Goal: Transaction & Acquisition: Purchase product/service

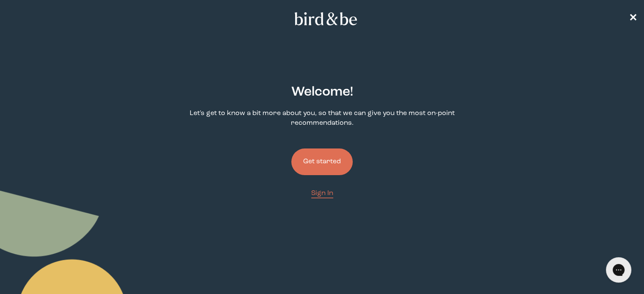
click at [327, 188] on link "Get started" at bounding box center [321, 162] width 61 height 54
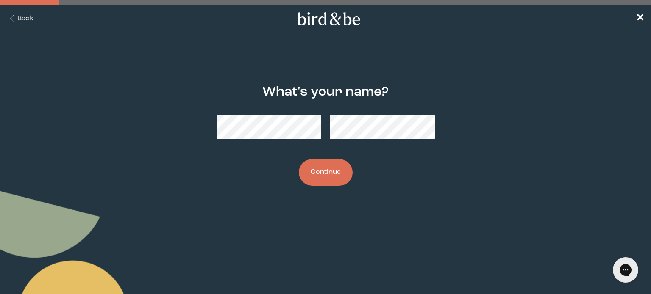
click at [440, 218] on body "plus-circle minus-circle close-circle Bird & Be Logo Bird & Be Logo arrow-left …" at bounding box center [325, 147] width 651 height 294
click at [316, 177] on button "Continue" at bounding box center [326, 172] width 54 height 27
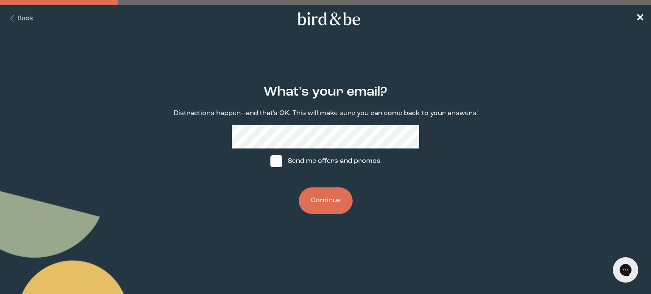
click at [286, 118] on p "Distractions happen—and that's OK. This will make sure you can come back to you…" at bounding box center [326, 114] width 304 height 10
click at [283, 124] on div "What's your email? Distractions happen—and that's OK. This will make sure you c…" at bounding box center [325, 150] width 312 height 157
click at [333, 194] on button "Continue" at bounding box center [326, 201] width 54 height 27
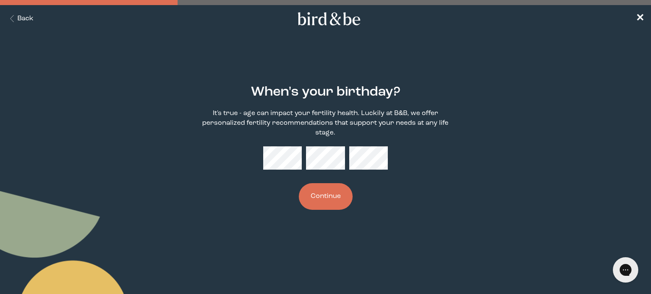
click at [395, 186] on div "When's your birthday? It's true - age can impact your fertility health. Luckily…" at bounding box center [325, 148] width 312 height 153
click at [314, 198] on button "Continue" at bounding box center [326, 196] width 54 height 27
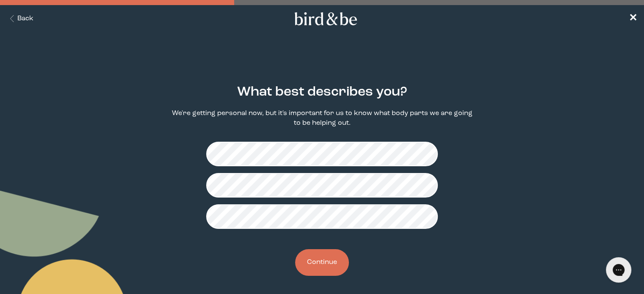
click at [327, 257] on button "Continue" at bounding box center [322, 263] width 54 height 27
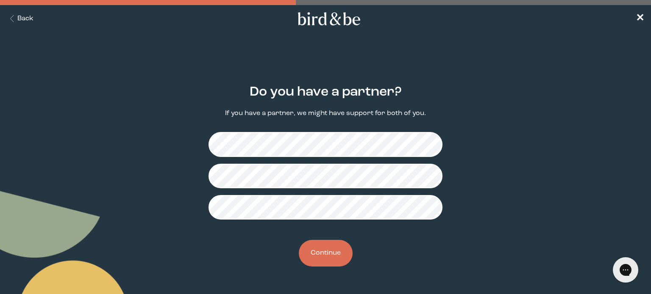
click at [329, 256] on button "Continue" at bounding box center [326, 253] width 54 height 27
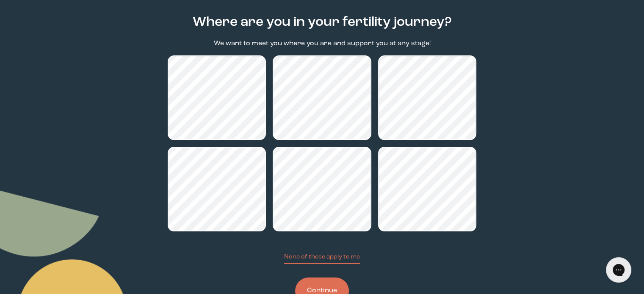
scroll to position [85, 0]
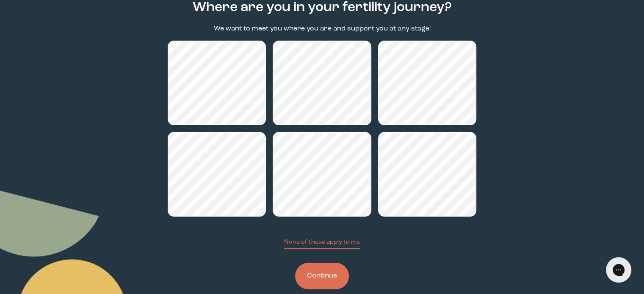
click at [337, 276] on button "Continue" at bounding box center [322, 276] width 54 height 27
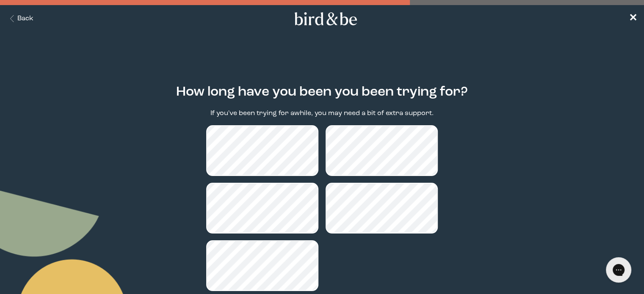
click at [527, 217] on main "How long have you been you been trying for? If you've been trying for awhile, y…" at bounding box center [322, 208] width 644 height 288
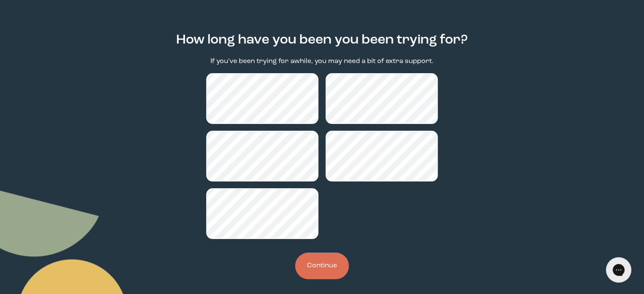
scroll to position [58, 0]
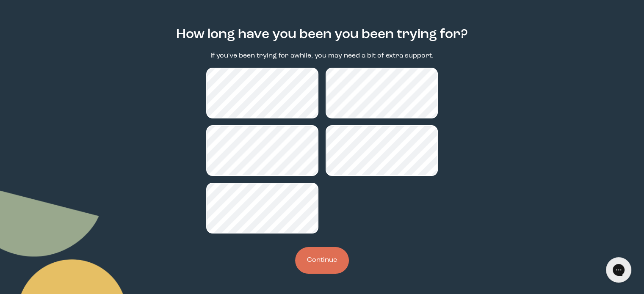
click at [333, 266] on button "Continue" at bounding box center [322, 260] width 54 height 27
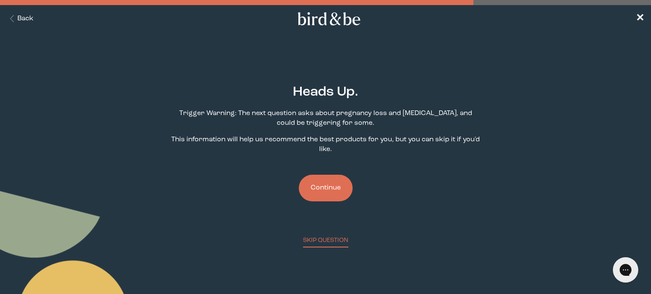
click at [332, 197] on button "Continue" at bounding box center [326, 188] width 54 height 27
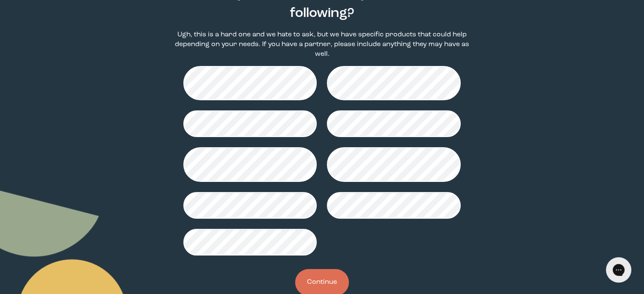
scroll to position [111, 0]
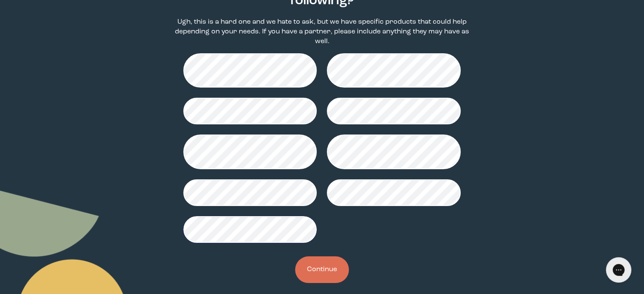
click at [322, 269] on button "Continue" at bounding box center [322, 270] width 54 height 27
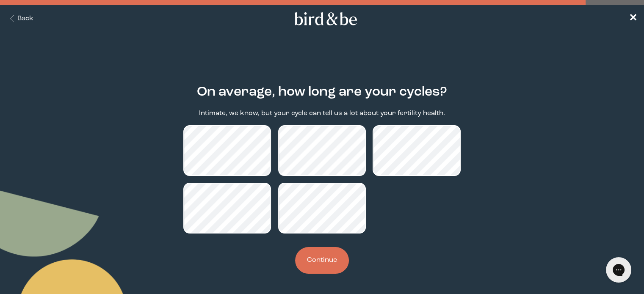
click at [333, 265] on button "Continue" at bounding box center [322, 260] width 54 height 27
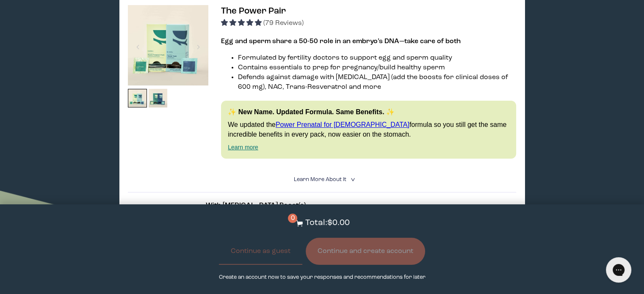
scroll to position [212, 0]
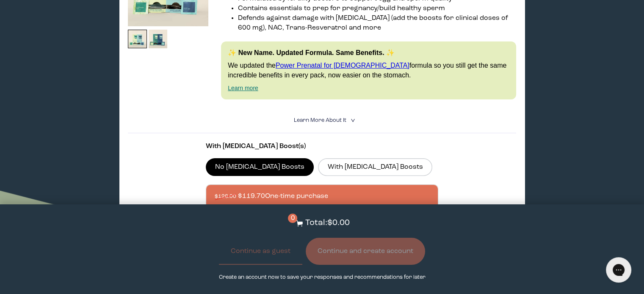
click at [327, 124] on summary "Learn More About it <" at bounding box center [322, 121] width 57 height 8
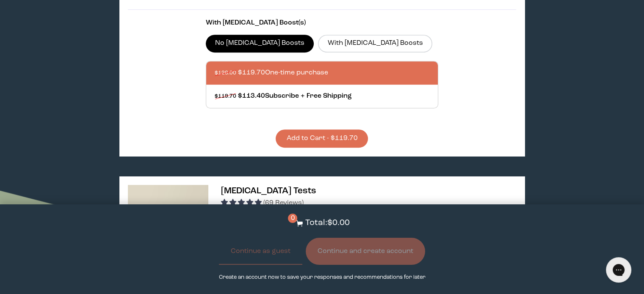
scroll to position [508, 0]
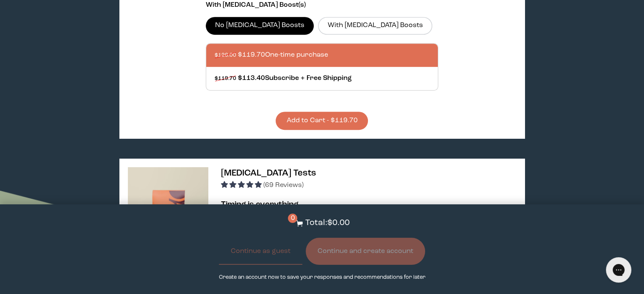
click at [326, 114] on button "Add to Cart - $119.70" at bounding box center [322, 121] width 92 height 18
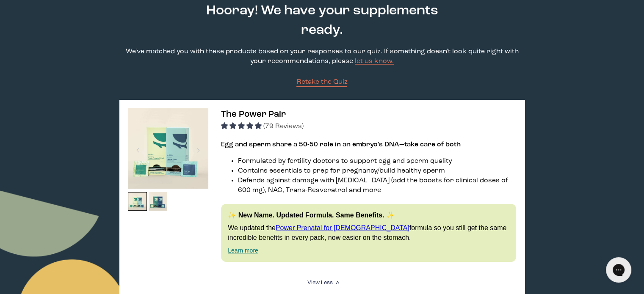
scroll to position [42, 0]
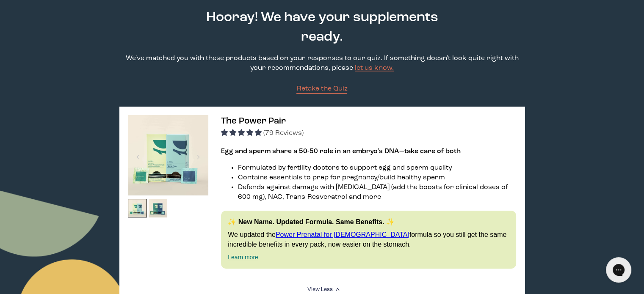
click at [184, 157] on img at bounding box center [168, 155] width 80 height 80
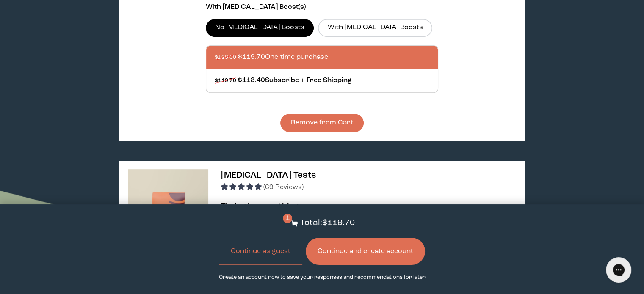
scroll to position [551, 0]
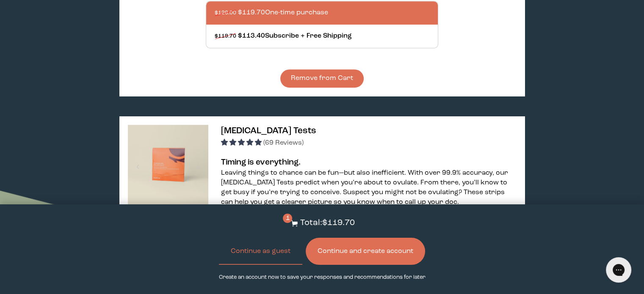
click at [253, 254] on button "Continue as guest" at bounding box center [260, 251] width 83 height 27
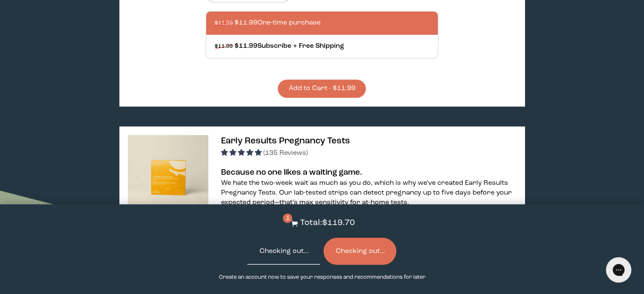
scroll to position [1144, 0]
